Goal: Find specific fact: Find specific fact

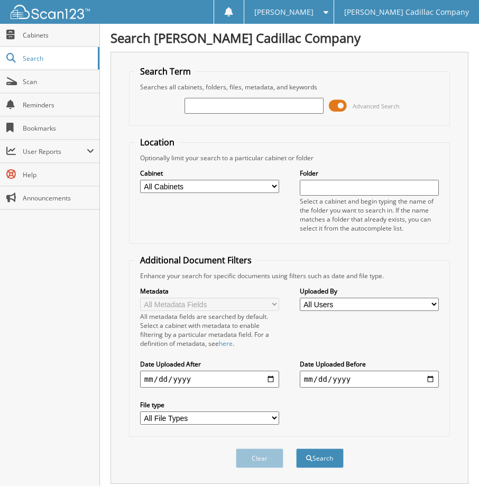
click at [203, 106] on input "text" at bounding box center [253, 106] width 139 height 16
type input "571378"
click at [296, 448] on button "Search" at bounding box center [320, 458] width 48 height 20
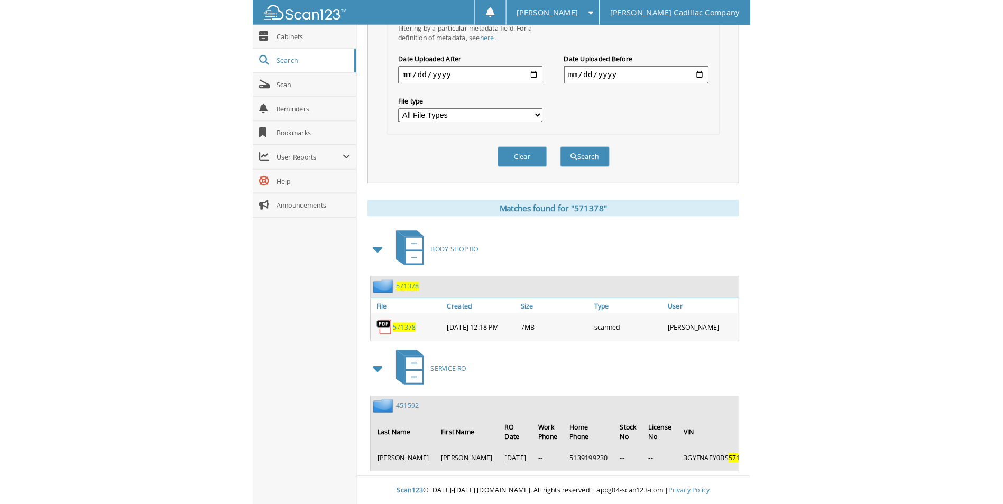
scroll to position [244, 0]
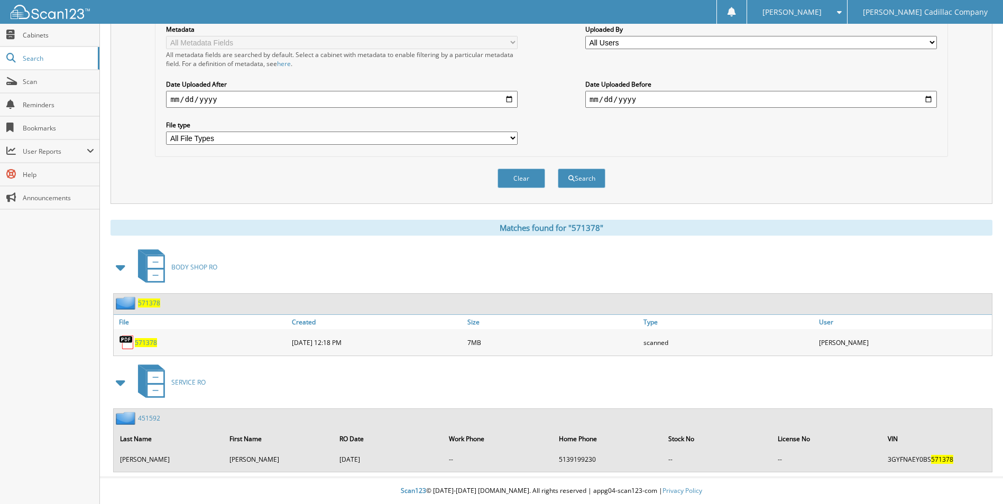
click at [152, 344] on span "571378" at bounding box center [146, 342] width 22 height 9
